Goal: Task Accomplishment & Management: Complete application form

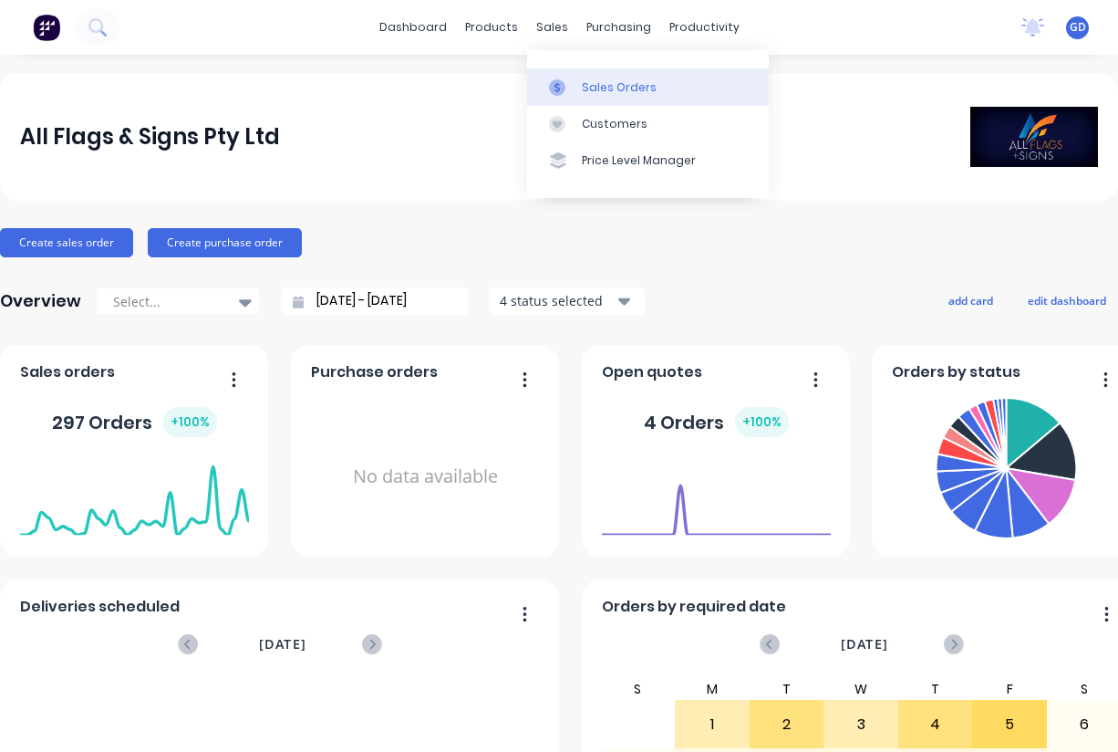
click at [588, 82] on div "Sales Orders" at bounding box center [619, 87] width 75 height 16
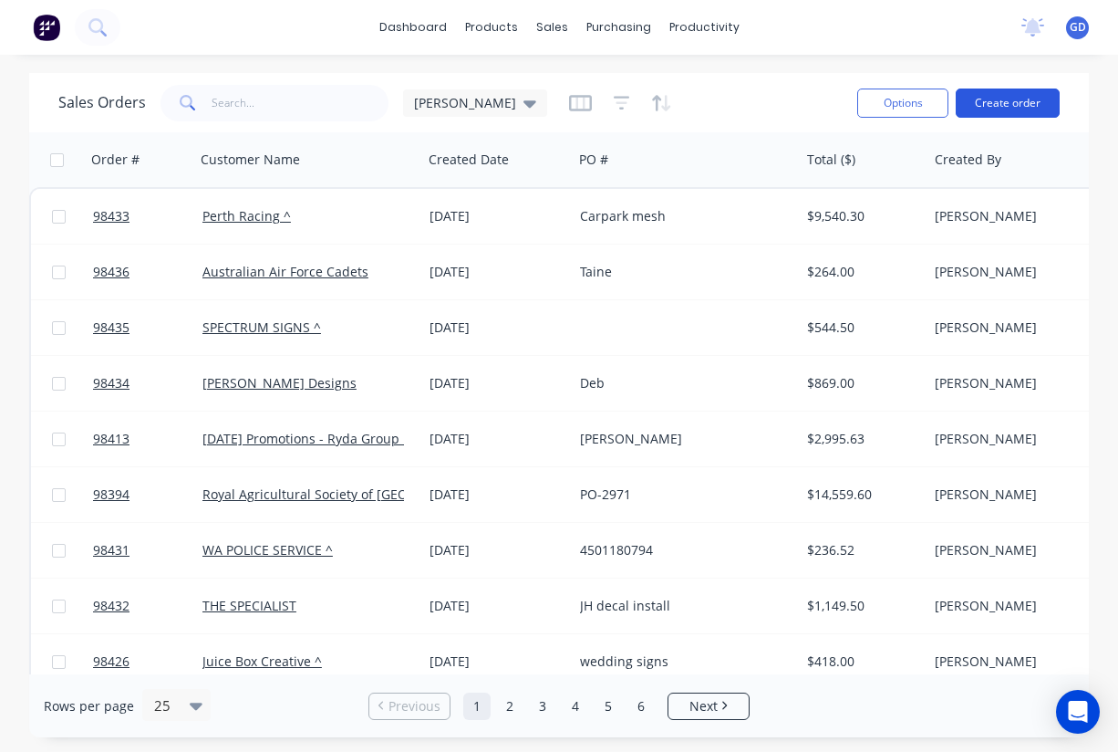
click at [1005, 107] on button "Create order" at bounding box center [1008, 102] width 104 height 29
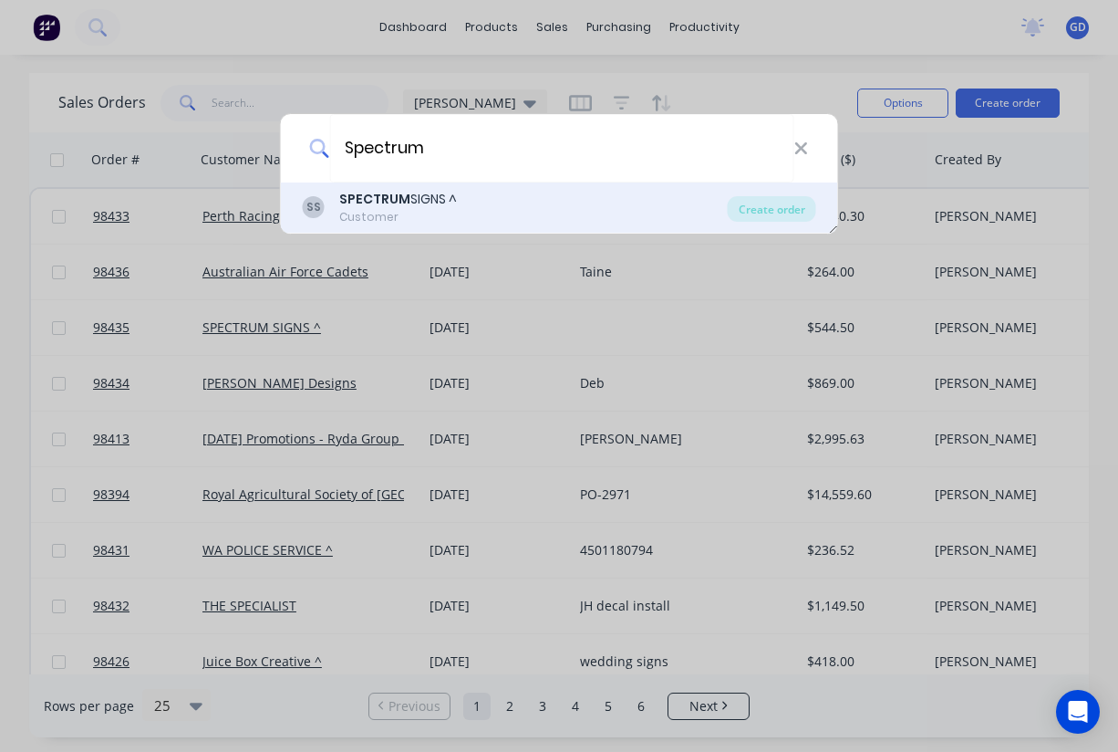
type input "Spectrum"
click at [427, 213] on div "Customer" at bounding box center [398, 217] width 118 height 16
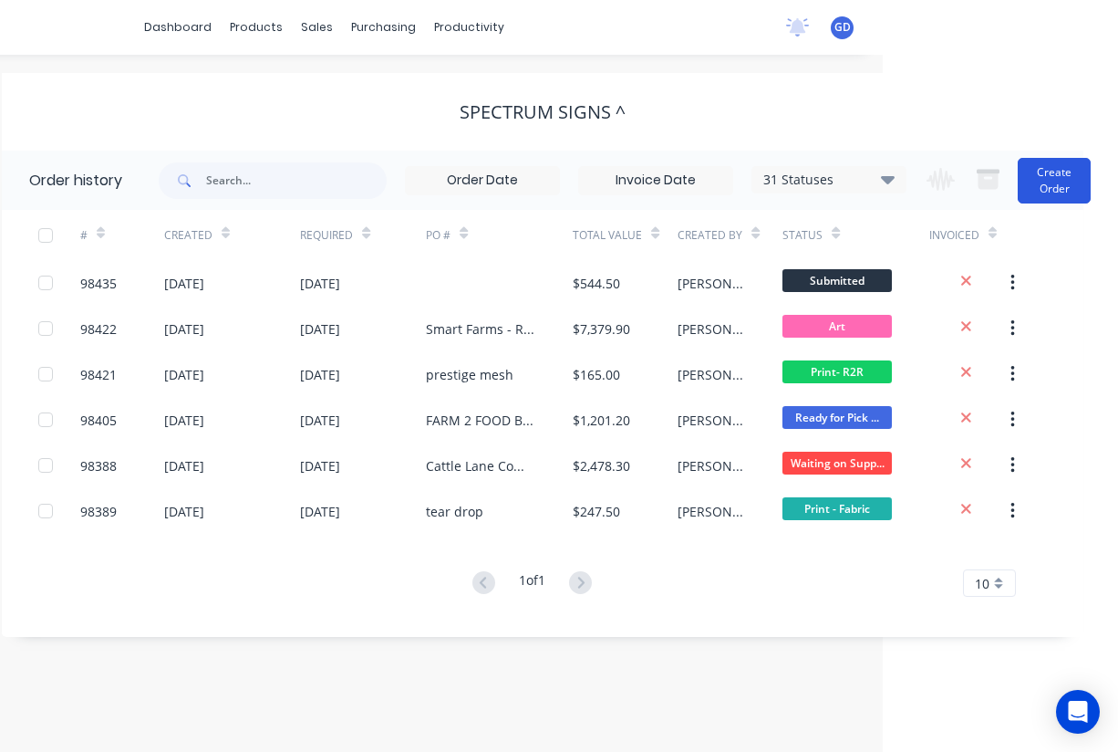
scroll to position [0, 235]
click at [1065, 189] on button "Create Order" at bounding box center [1054, 181] width 73 height 46
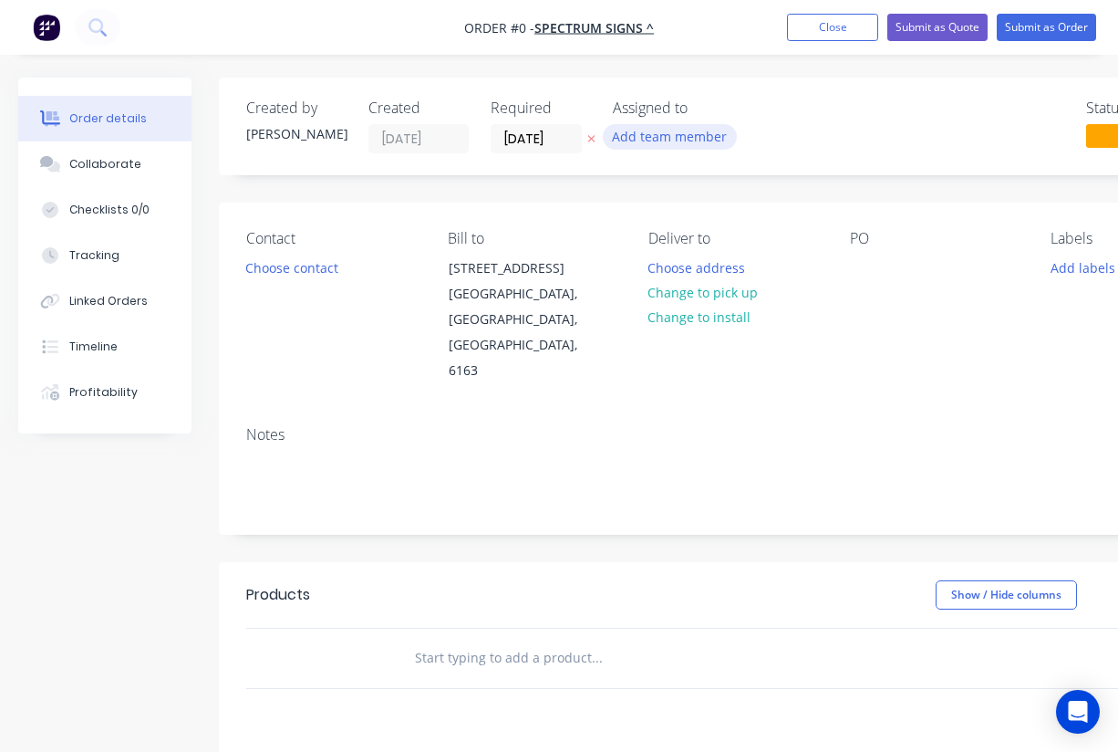
click at [662, 133] on button "Add team member" at bounding box center [670, 136] width 134 height 25
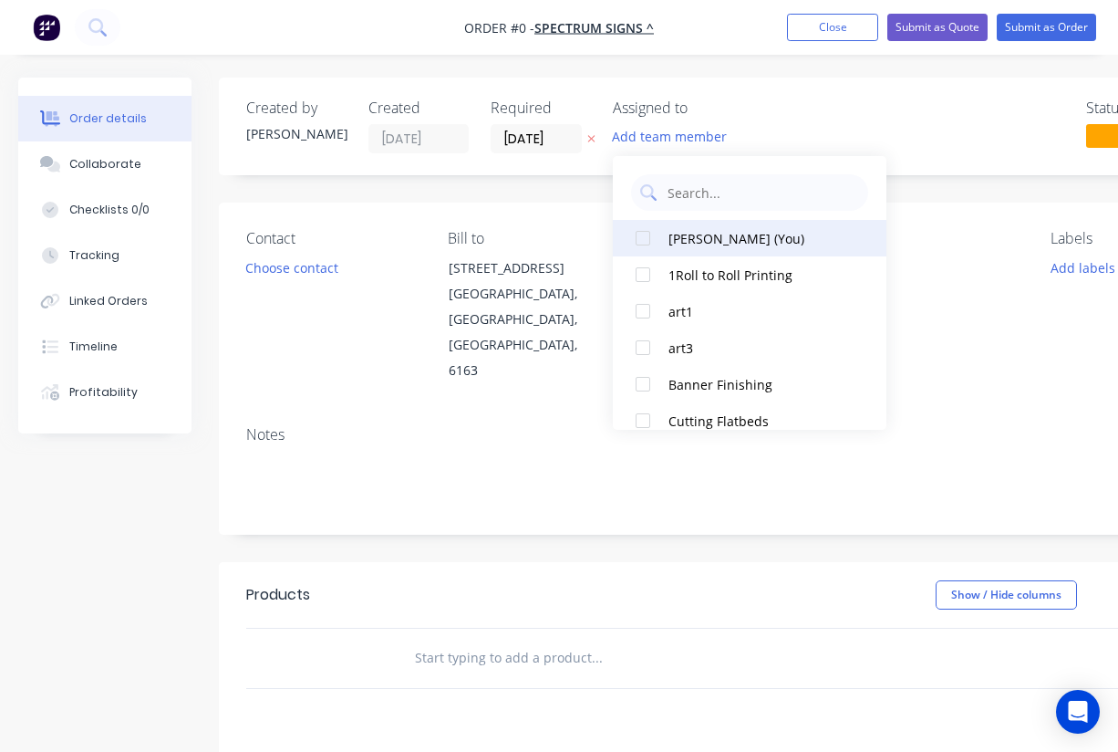
click at [650, 234] on div at bounding box center [643, 238] width 36 height 36
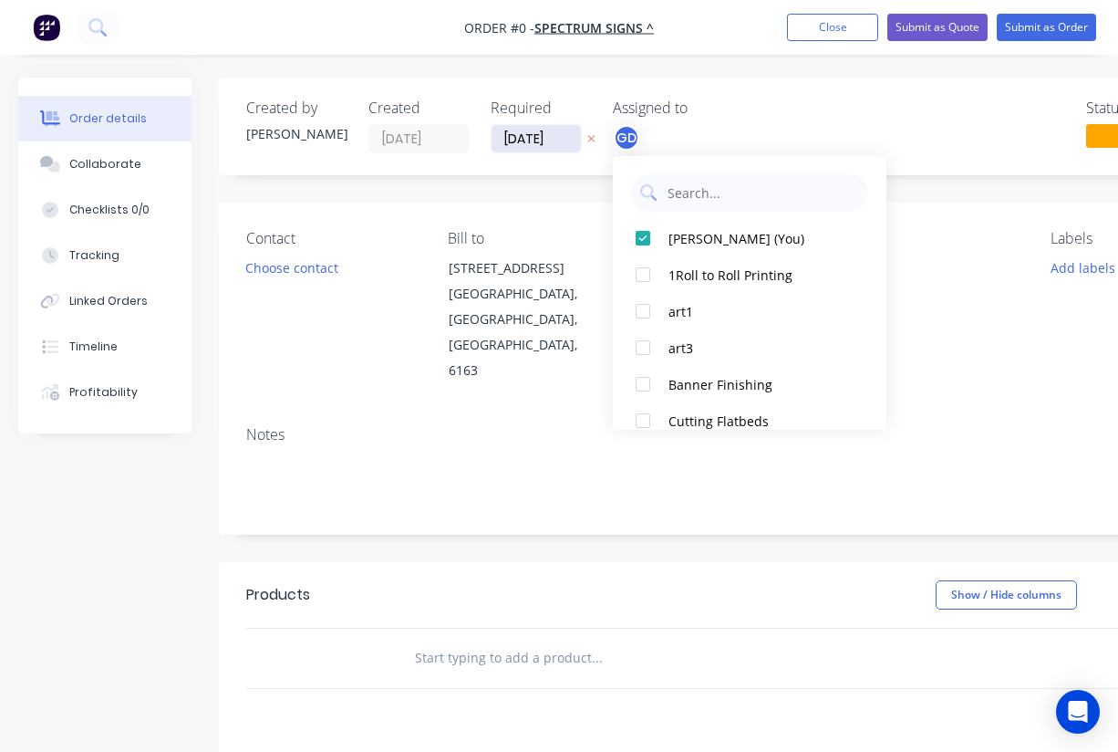
click at [521, 136] on div "Order details Collaborate Checklists 0/0 Tracking Linked Orders Timeline Profit…" at bounding box center [634, 616] width 1269 height 1076
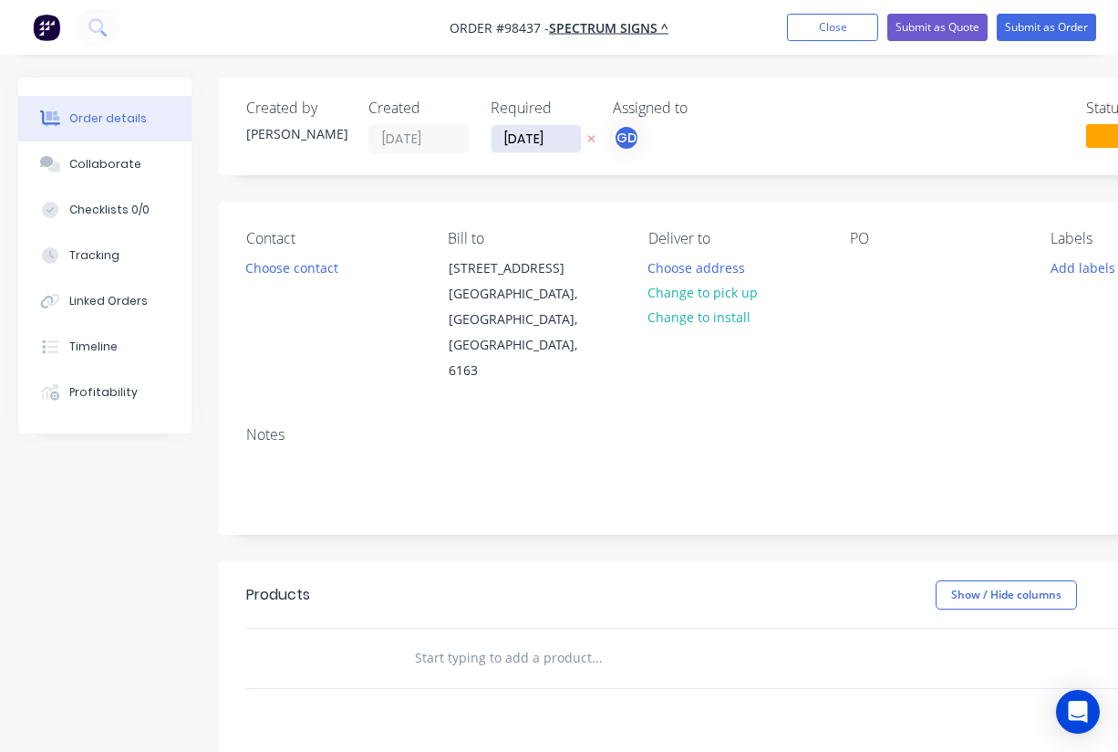
click at [535, 137] on input "[DATE]" at bounding box center [536, 138] width 89 height 27
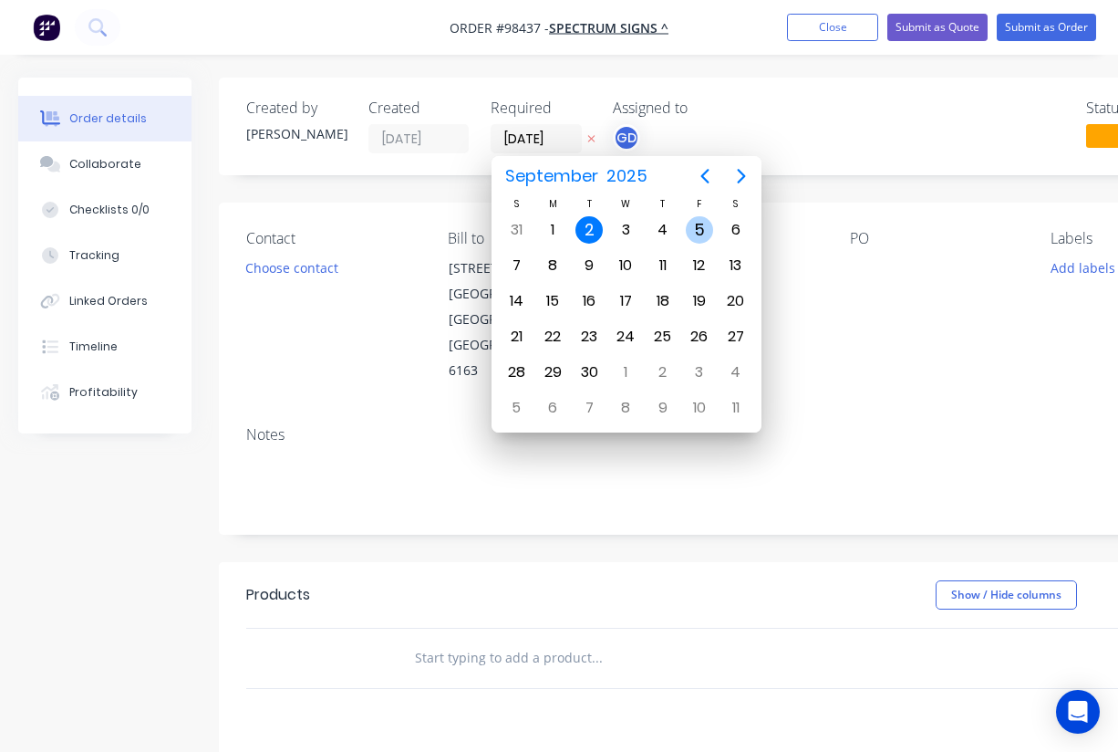
click at [701, 229] on div "5" at bounding box center [699, 229] width 27 height 27
type input "[DATE]"
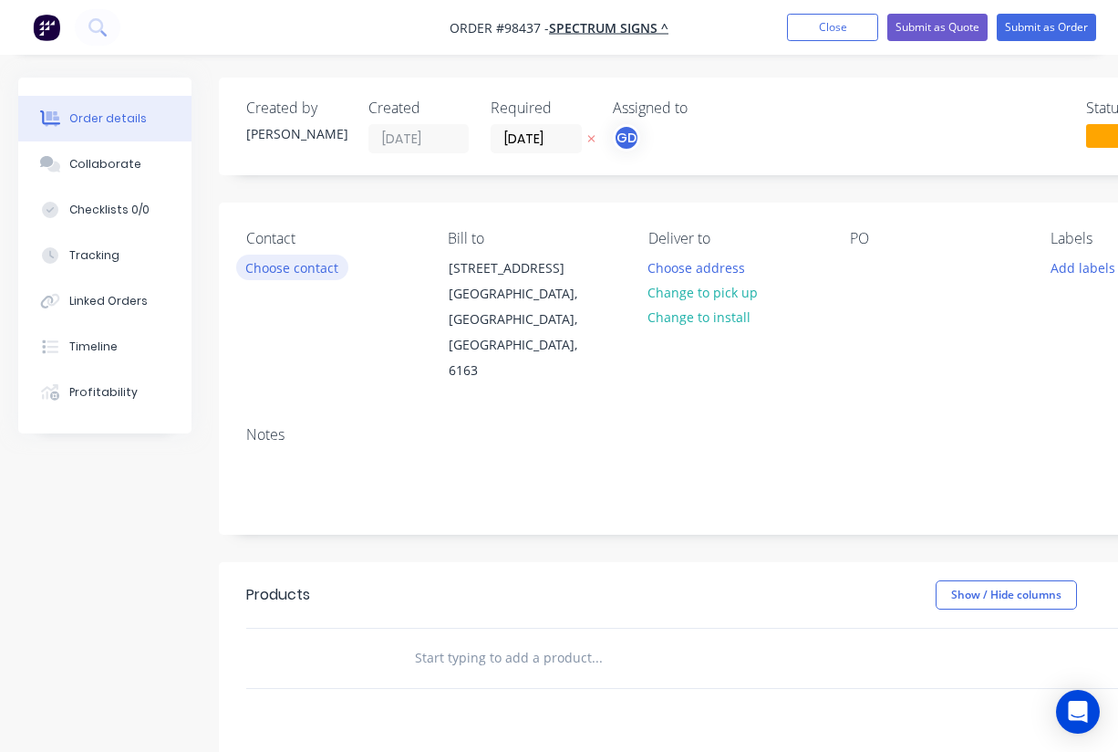
click at [314, 268] on button "Choose contact" at bounding box center [292, 266] width 112 height 25
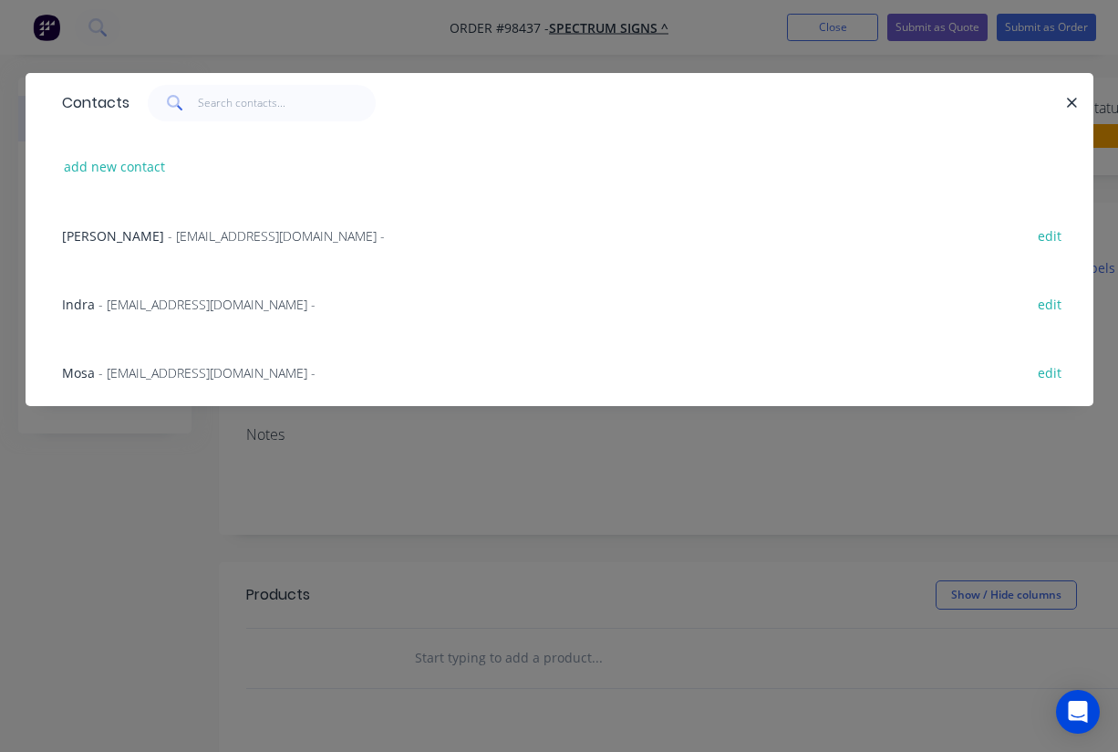
click at [90, 362] on div "Mosa - [EMAIL_ADDRESS][DOMAIN_NAME] - edit" at bounding box center [559, 371] width 1013 height 68
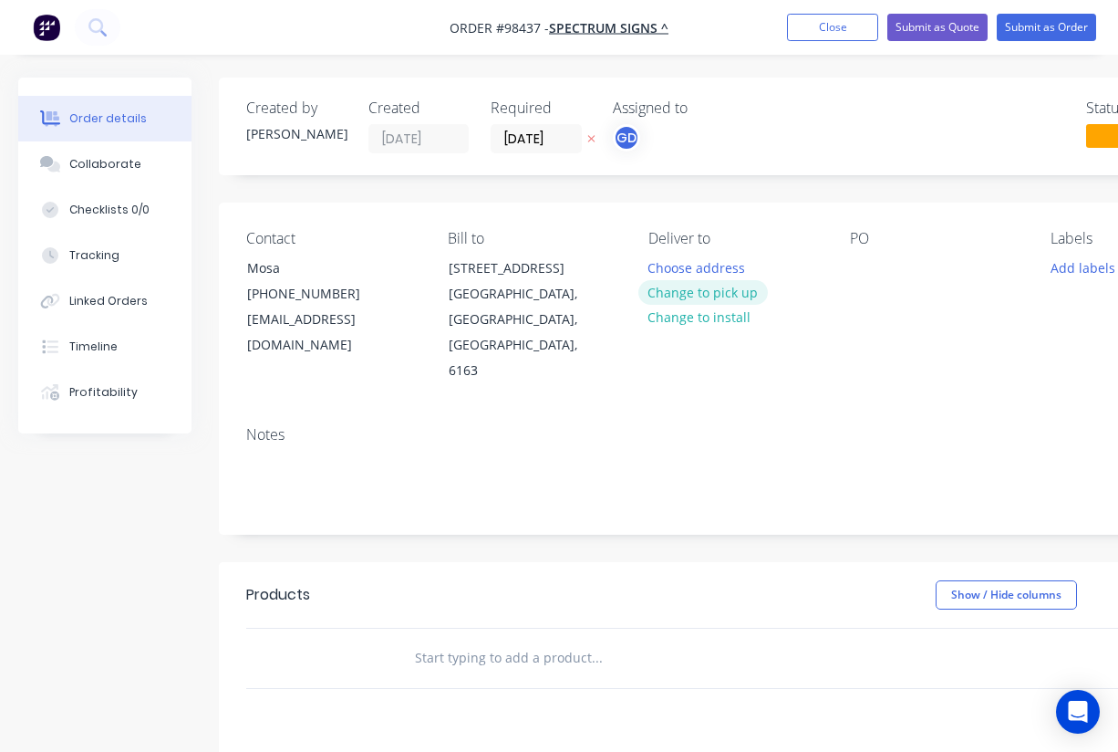
click at [700, 303] on button "Change to pick up" at bounding box center [703, 292] width 130 height 25
click at [862, 279] on div at bounding box center [864, 267] width 29 height 26
paste div
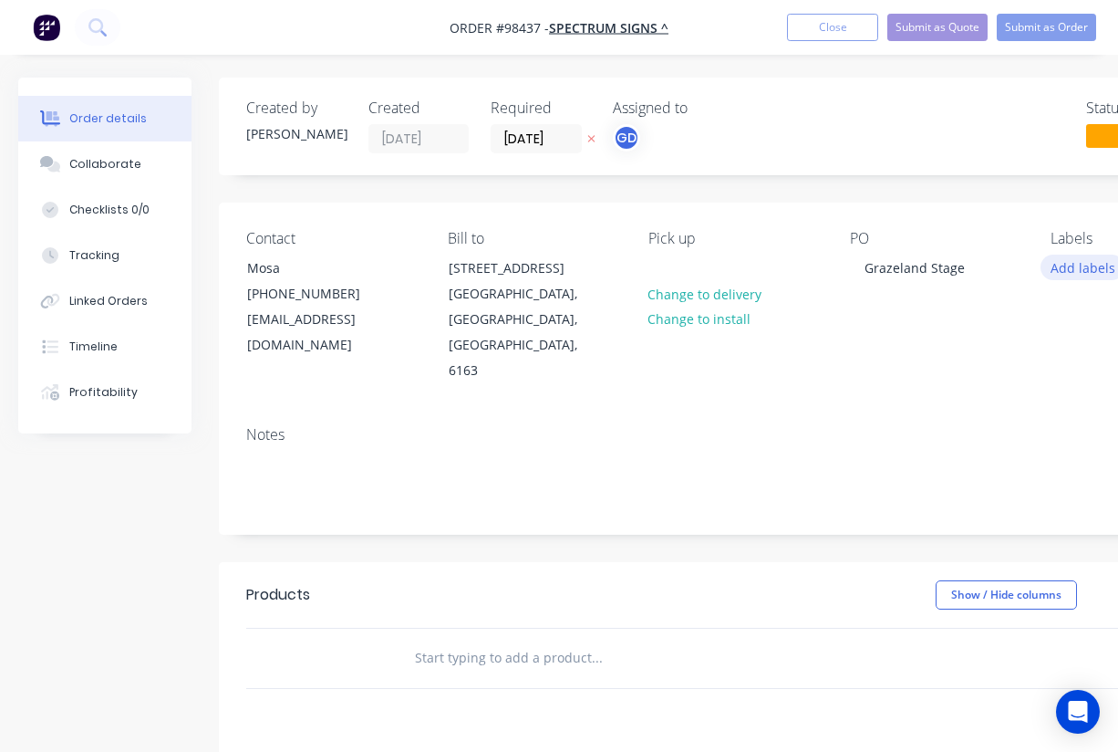
click at [1068, 258] on button "Add labels" at bounding box center [1083, 266] width 84 height 25
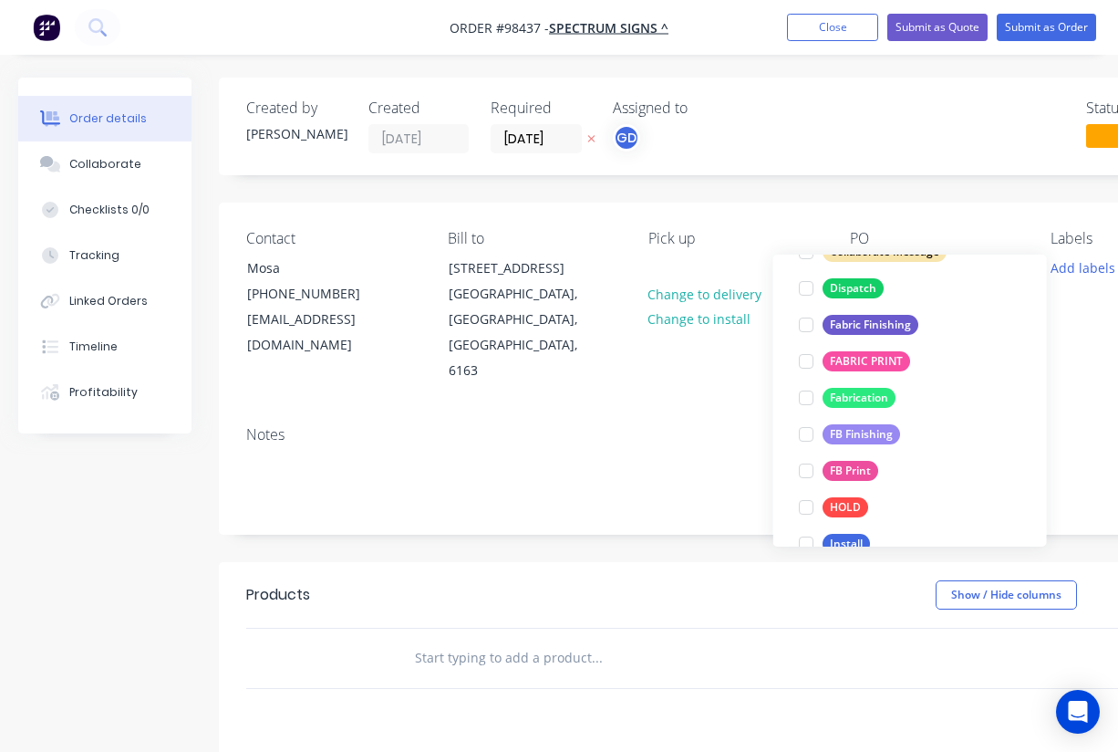
scroll to position [370, 0]
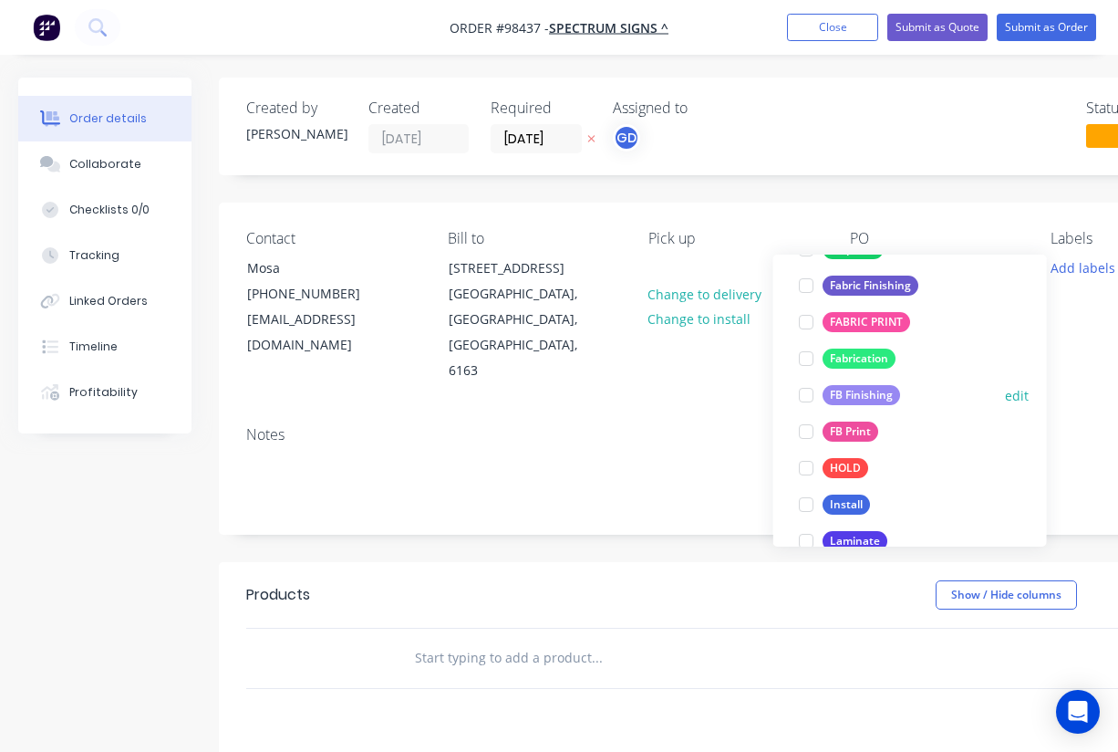
click at [859, 393] on div "FB Finishing" at bounding box center [862, 395] width 78 height 20
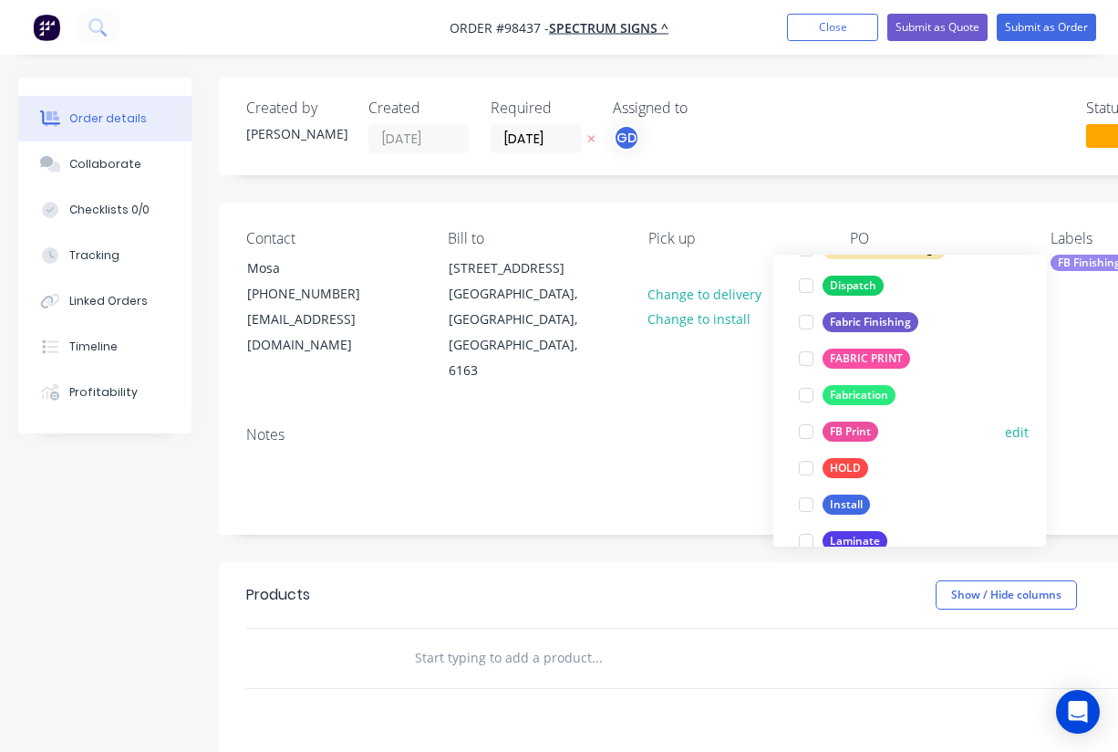
click at [853, 426] on div "FB Print" at bounding box center [851, 431] width 56 height 20
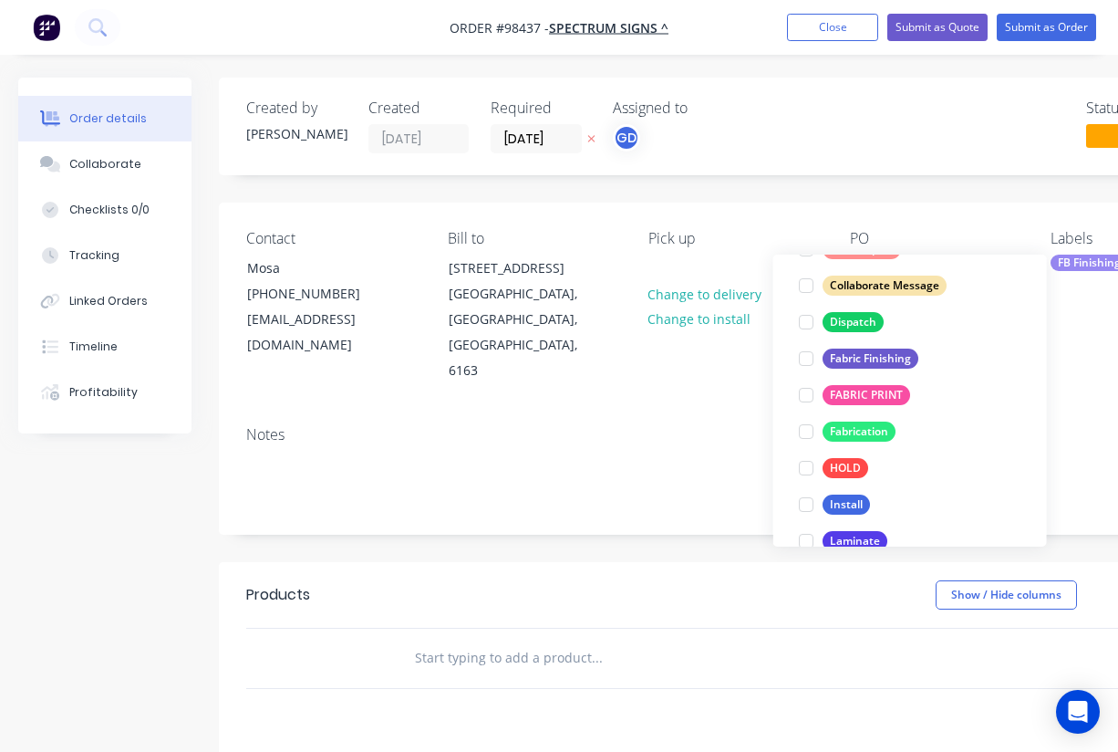
click at [588, 426] on div "Notes" at bounding box center [734, 434] width 977 height 17
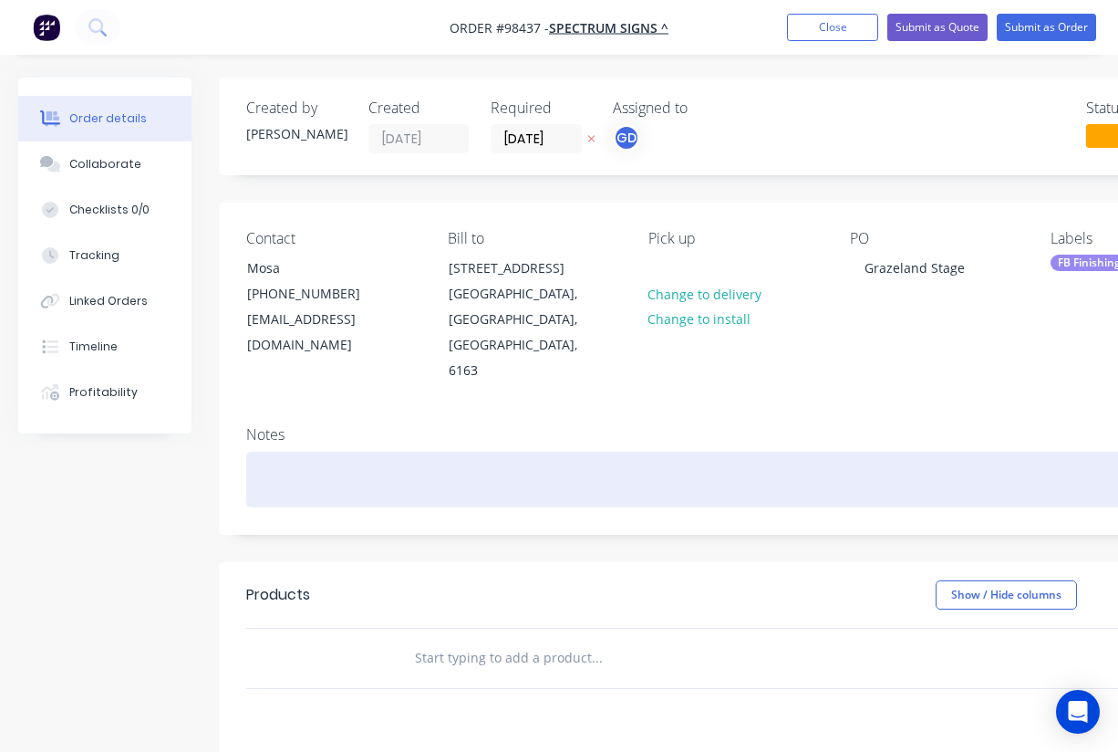
click at [309, 451] on div at bounding box center [734, 479] width 977 height 56
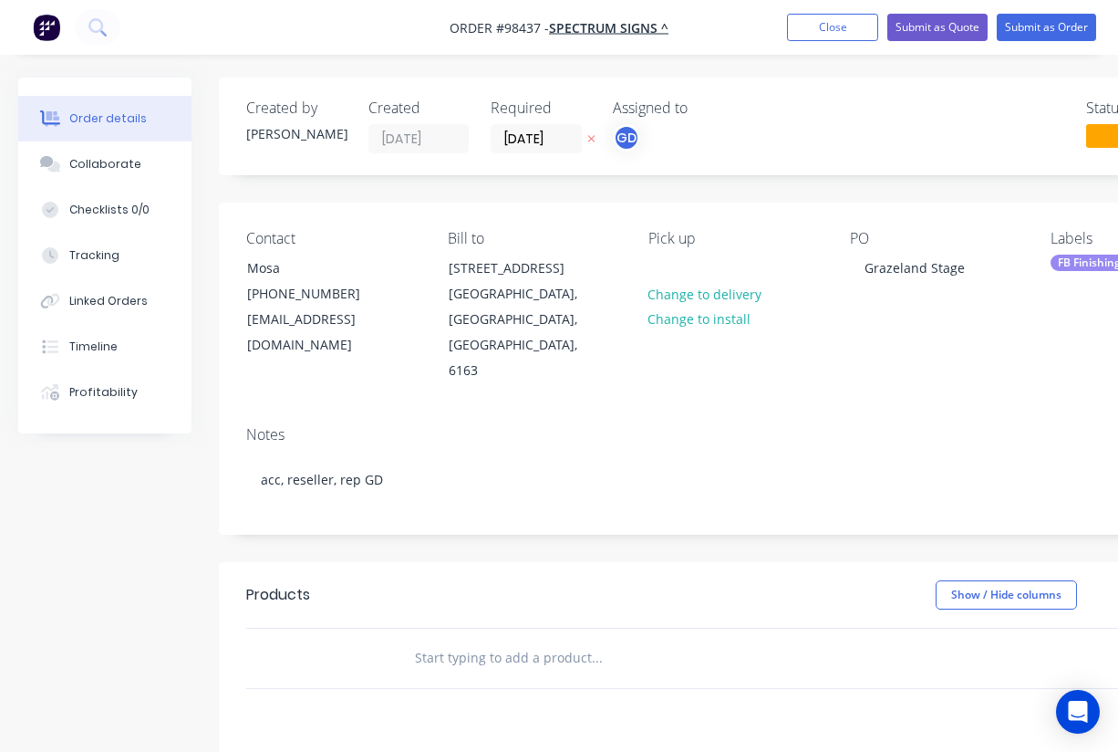
click at [594, 359] on div "Contact Mosa [PHONE_NUMBER] [EMAIL_ADDRESS][DOMAIN_NAME] Bill to [STREET_ADDRES…" at bounding box center [735, 306] width 1032 height 209
click at [447, 639] on input "text" at bounding box center [596, 657] width 365 height 36
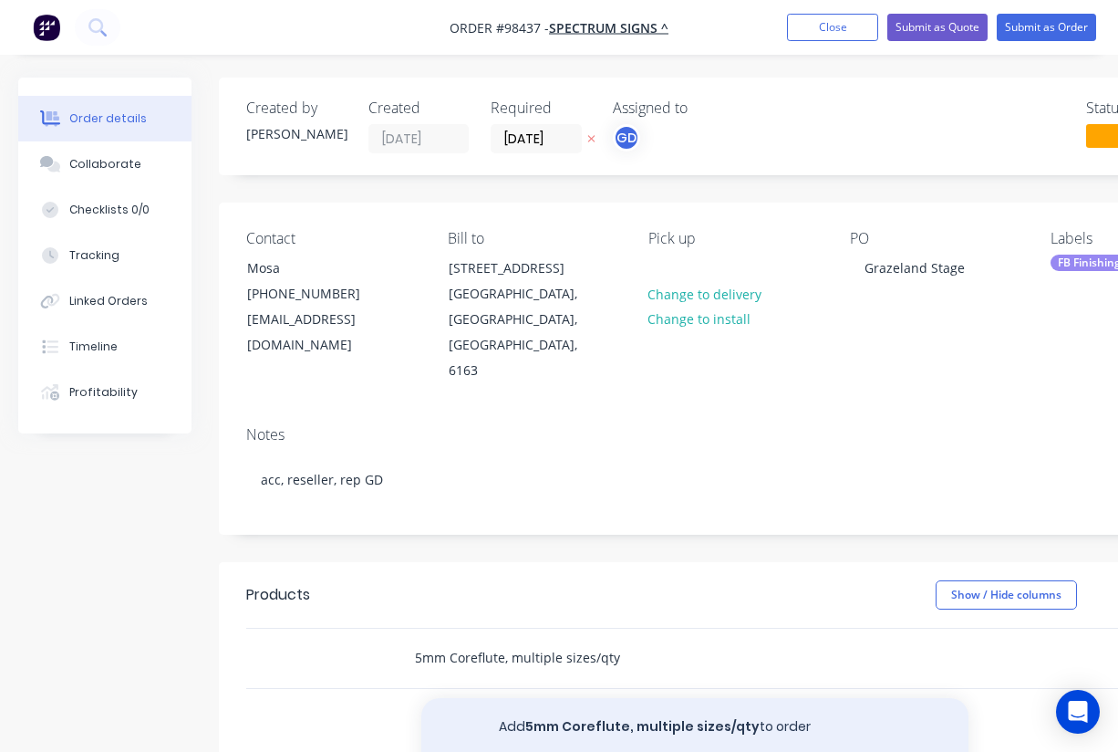
type input "5mm Coreflute, multiple sizes/qty"
click at [636, 698] on button "Add 5mm Coreflute, multiple sizes/qty to order" at bounding box center [694, 727] width 547 height 58
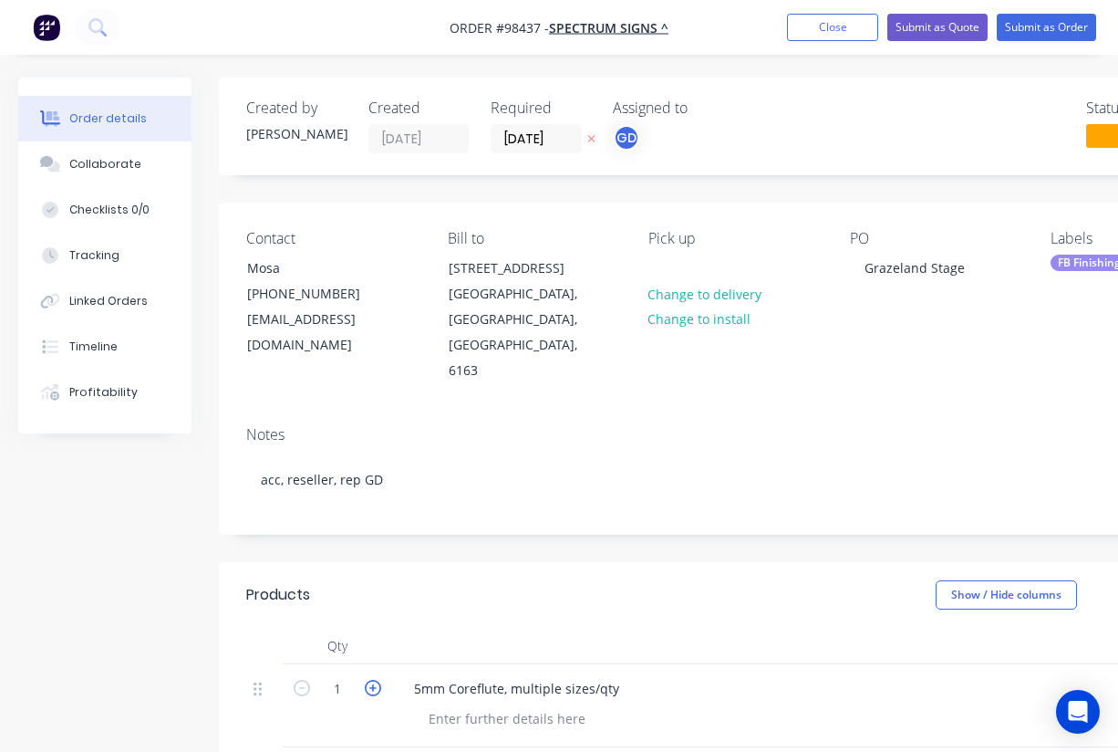
click at [373, 680] on icon "button" at bounding box center [373, 688] width 16 height 16
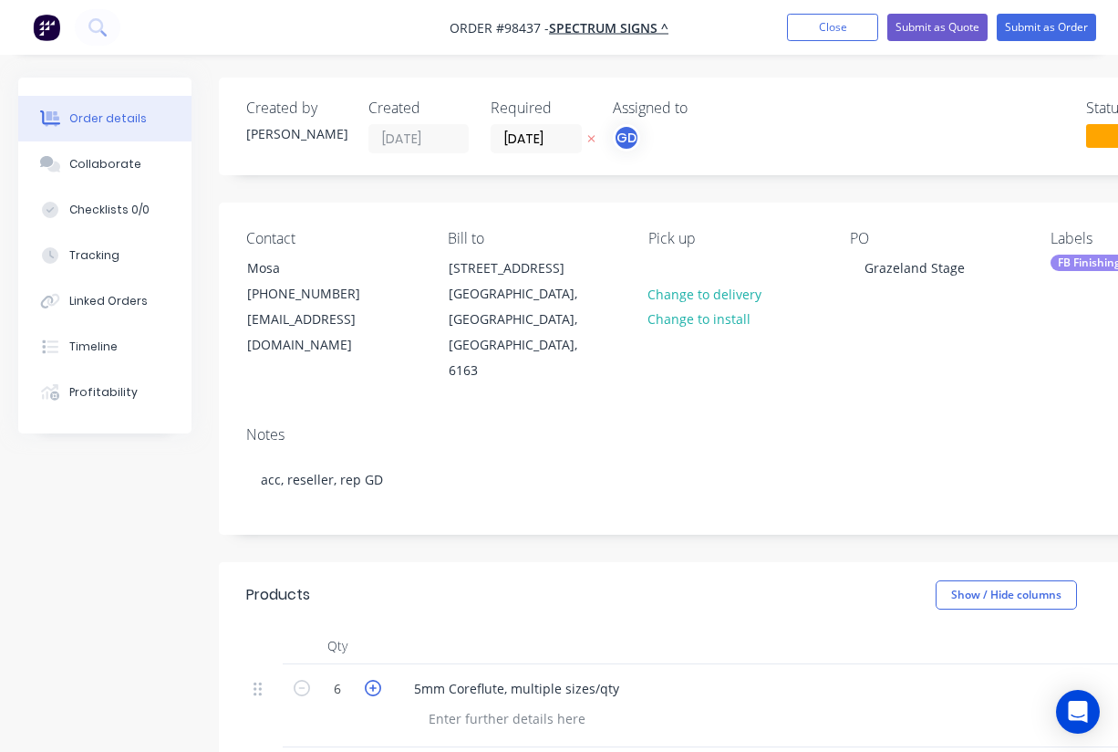
click at [373, 680] on icon "button" at bounding box center [373, 688] width 16 height 16
type input "8"
click at [484, 580] on div "Show / Hide columns Add product" at bounding box center [838, 594] width 769 height 29
click at [481, 680] on div "5mm Coreflute, multiple sizes/qty" at bounding box center [757, 705] width 730 height 83
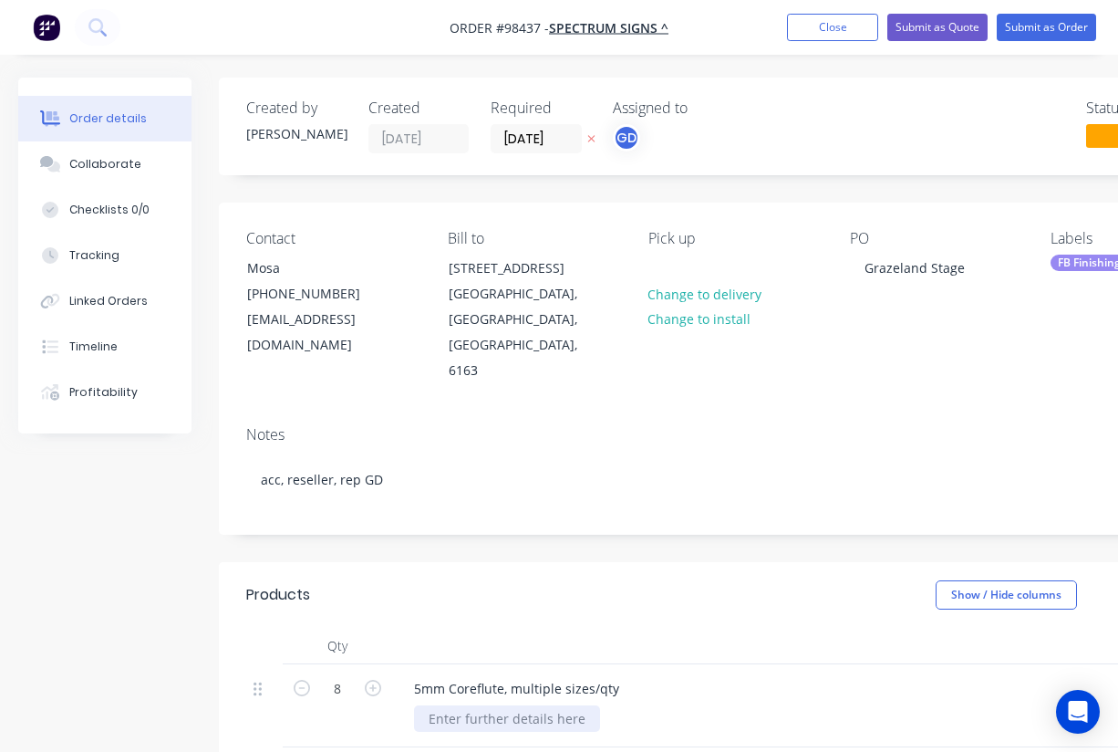
click at [469, 705] on div at bounding box center [507, 718] width 186 height 26
paste div
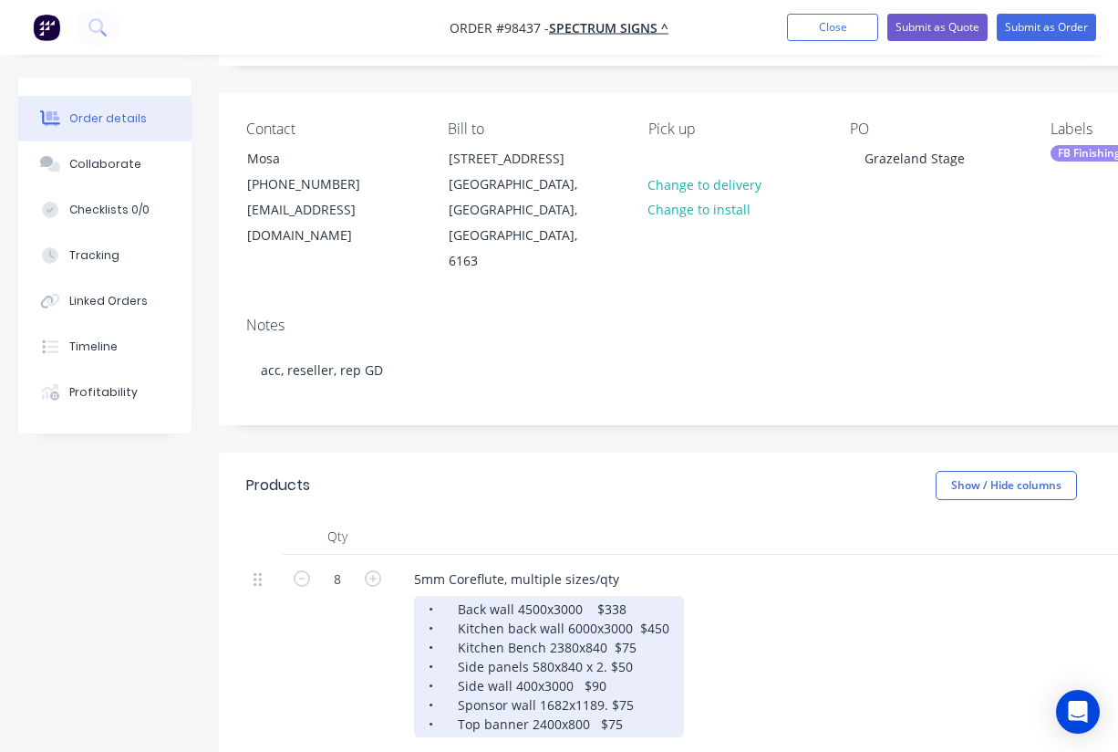
scroll to position [115, 0]
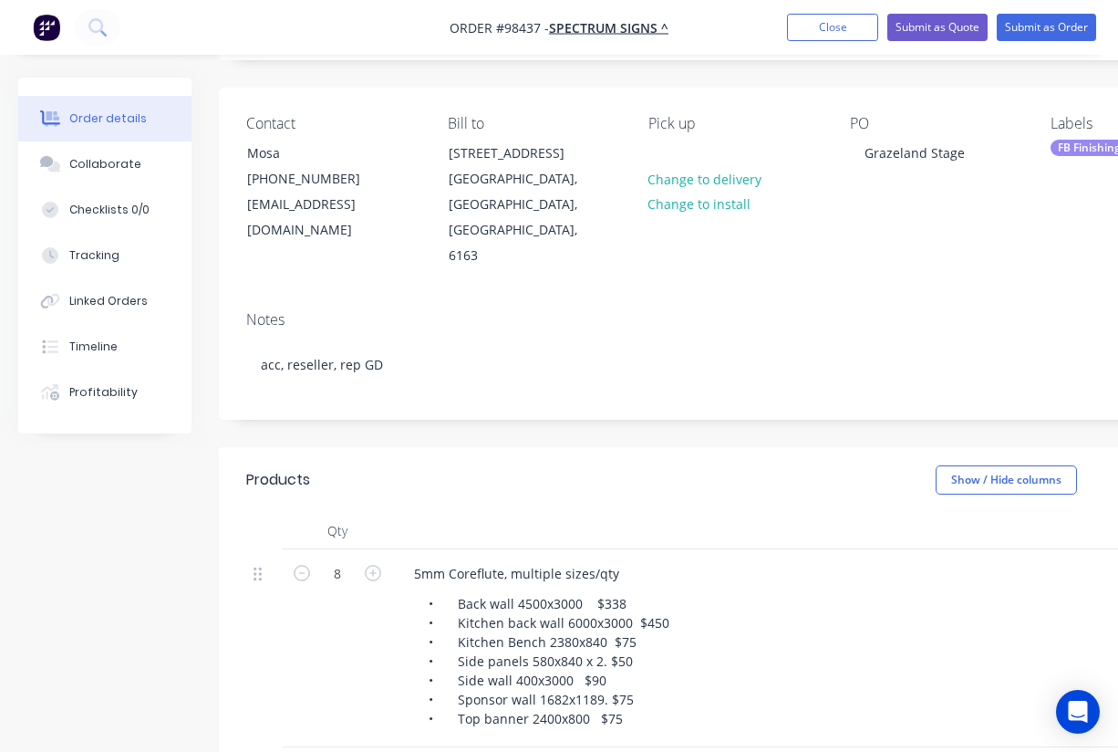
click at [750, 605] on div "• Back wall 4500x3000 $338 • Kitchen back wall 6000x3000 $450 • Kitchen Bench 2…" at bounding box center [764, 660] width 701 height 141
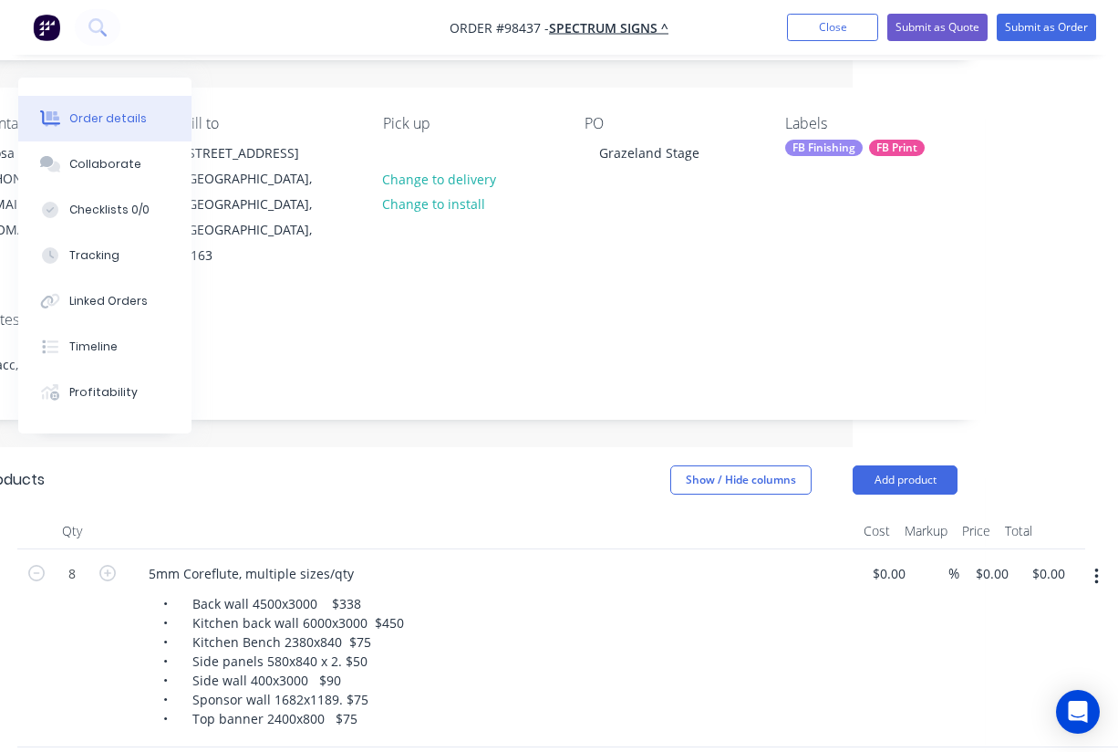
scroll to position [115, 265]
click at [1055, 560] on input "0.00" at bounding box center [1052, 573] width 42 height 26
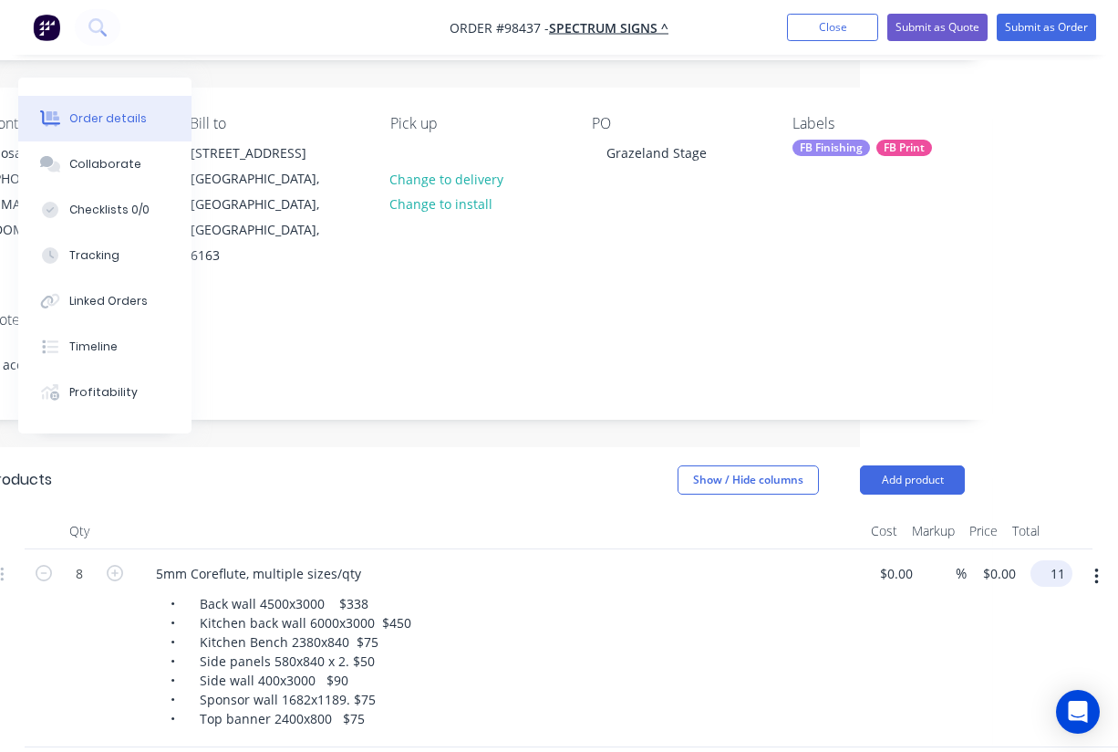
scroll to position [115, 244]
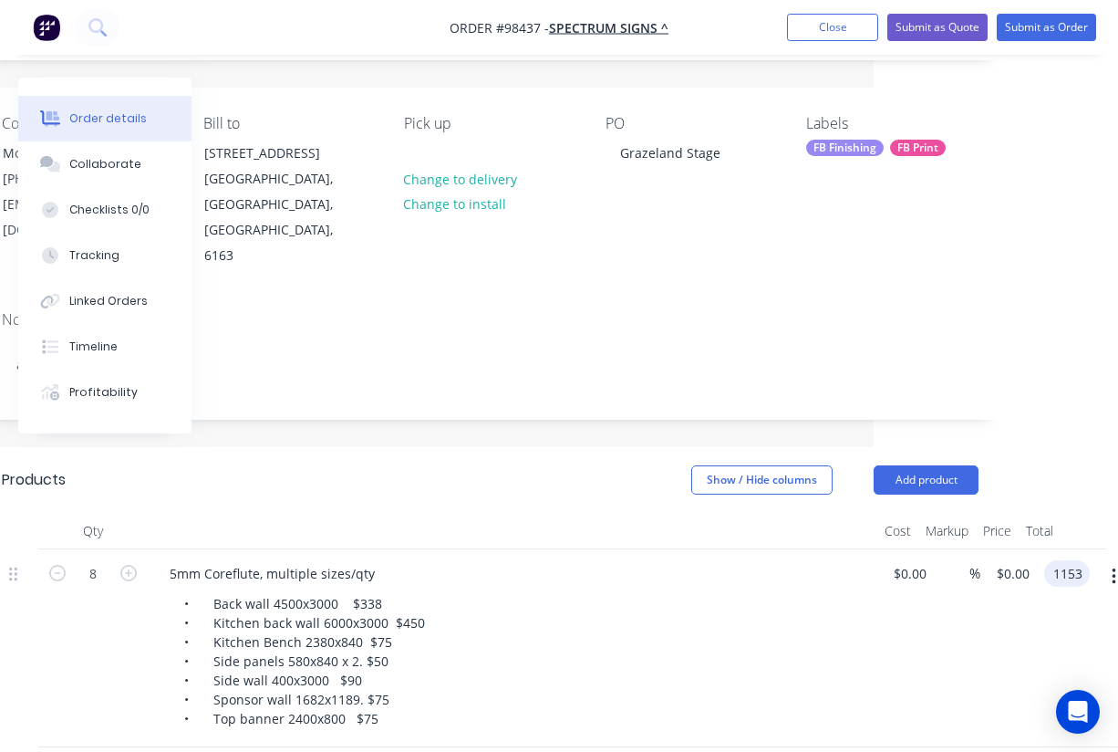
type input "1153"
type input "$144.125"
type input "$1,153.00"
click at [869, 590] on div "• Back wall 4500x3000 $338 • Kitchen back wall 6000x3000 $450 • Kitchen Bench 2…" at bounding box center [520, 660] width 701 height 141
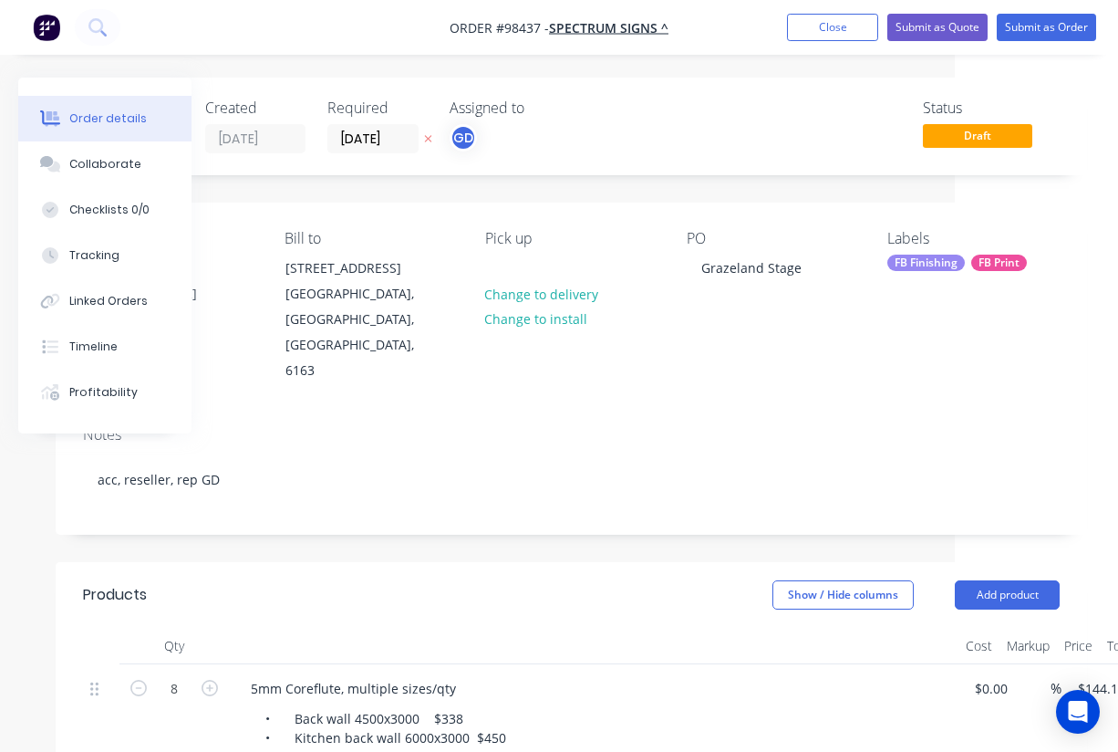
scroll to position [0, 0]
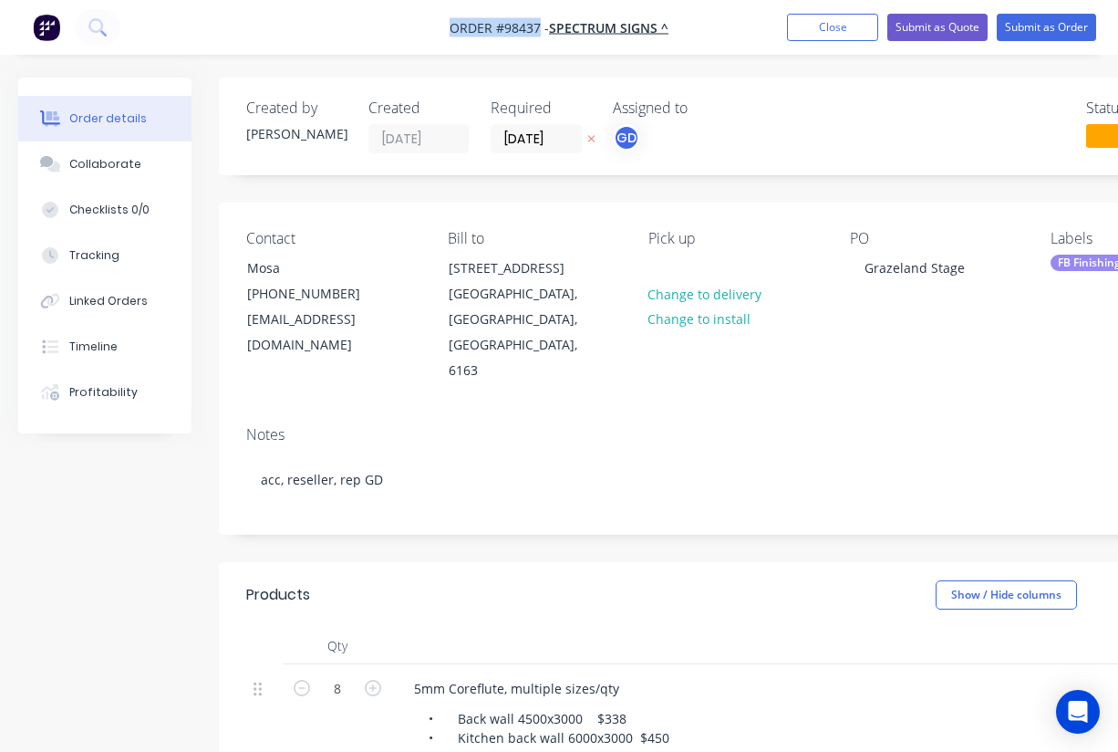
drag, startPoint x: 436, startPoint y: 12, endPoint x: 541, endPoint y: 24, distance: 105.6
click at [541, 24] on nav "Order #98437 - SPECTRUM SIGNS ^ Add product Close Submit as Quote Submit as Ord…" at bounding box center [559, 27] width 1118 height 55
copy span "Order #98437"
click at [828, 26] on button "Close" at bounding box center [832, 27] width 91 height 27
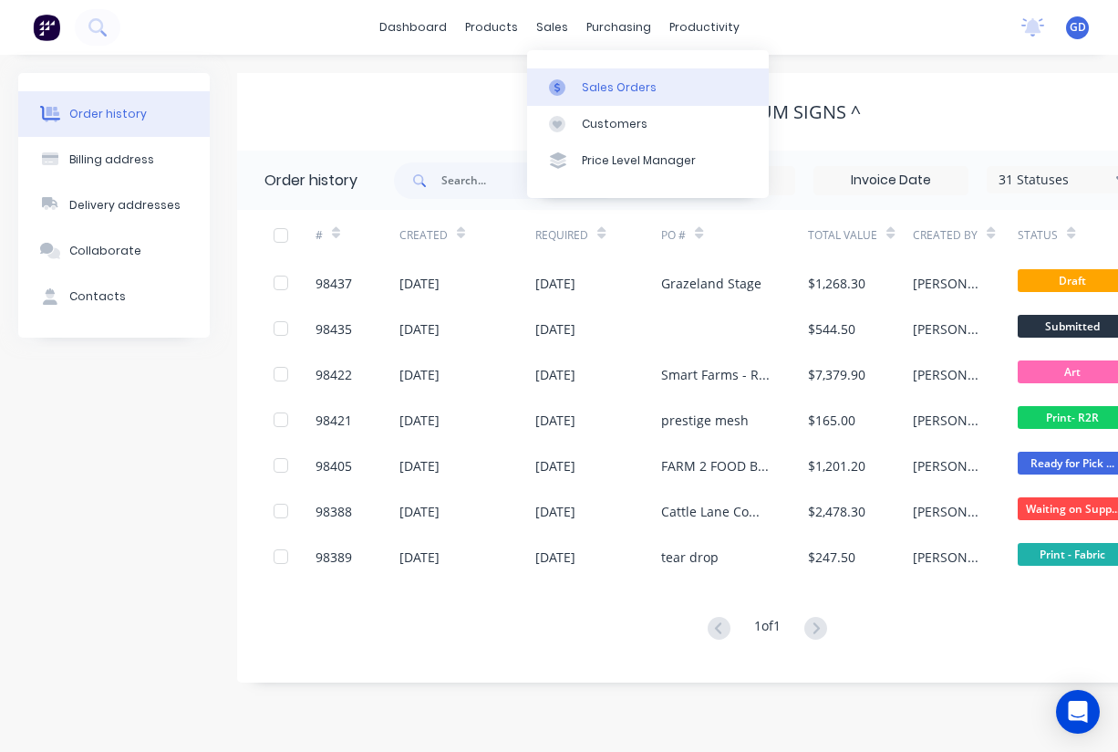
click at [599, 86] on div "Sales Orders" at bounding box center [619, 87] width 75 height 16
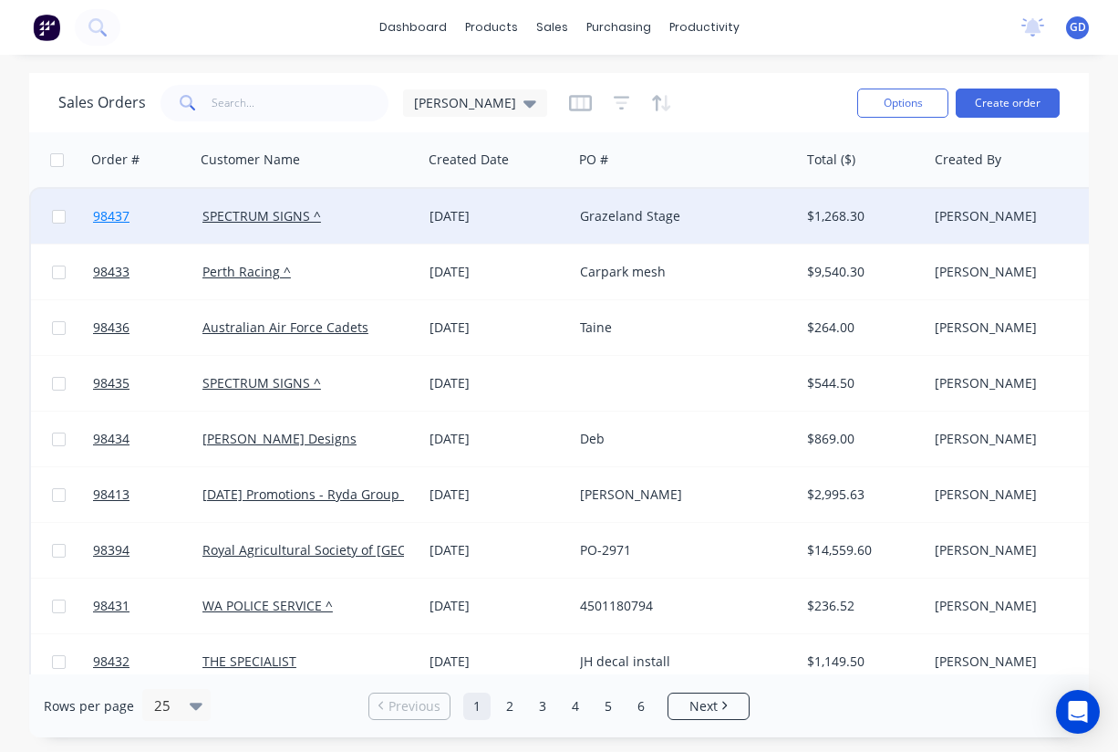
click at [108, 211] on span "98437" at bounding box center [111, 216] width 36 height 18
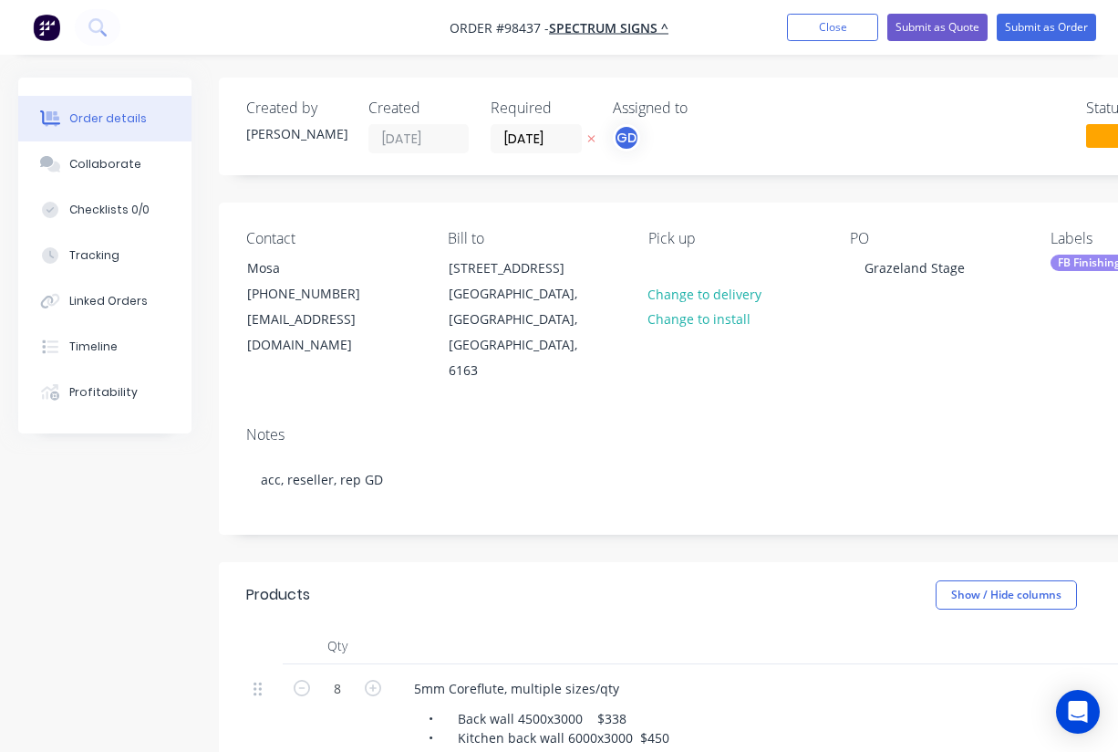
type input "$144.125"
type input "$1,153.00"
